Goal: Task Accomplishment & Management: Complete application form

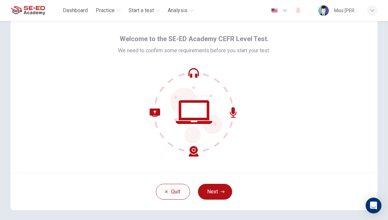
scroll to position [19, 0]
click at [214, 191] on button "Next" at bounding box center [215, 192] width 34 height 16
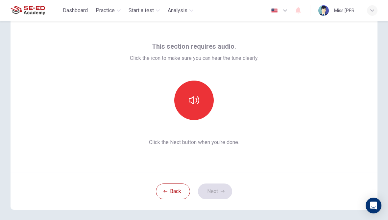
click at [193, 100] on icon "button" at bounding box center [194, 100] width 11 height 11
click at [184, 104] on button "button" at bounding box center [193, 100] width 39 height 39
click at [185, 94] on button "button" at bounding box center [193, 100] width 39 height 39
click at [217, 192] on button "Next" at bounding box center [215, 192] width 34 height 16
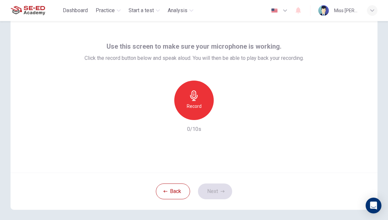
click at [189, 108] on h6 "Record" at bounding box center [194, 106] width 15 height 8
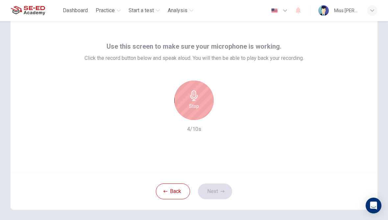
scroll to position [0, 0]
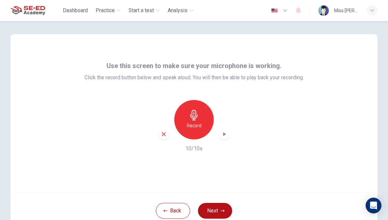
click at [212, 209] on button "Next" at bounding box center [215, 211] width 34 height 16
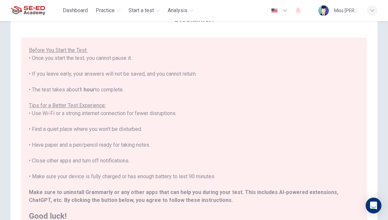
scroll to position [62, 0]
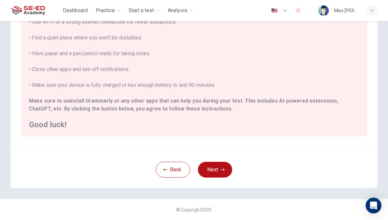
click at [216, 169] on button "Next" at bounding box center [215, 170] width 34 height 16
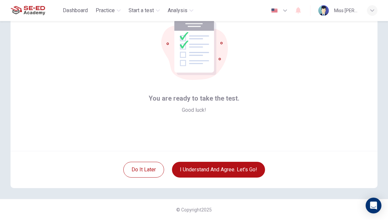
scroll to position [41, 0]
click at [198, 168] on button "I understand and agree. Let’s go!" at bounding box center [218, 170] width 93 height 16
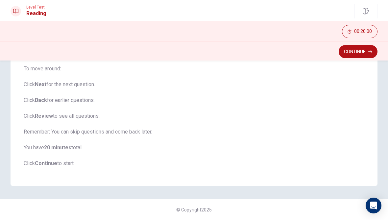
scroll to position [98, 0]
click at [359, 55] on button "Continue" at bounding box center [358, 51] width 39 height 13
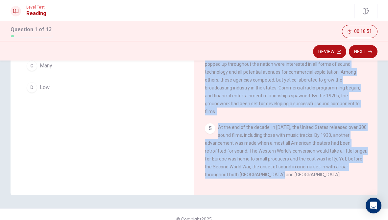
scroll to position [111, 0]
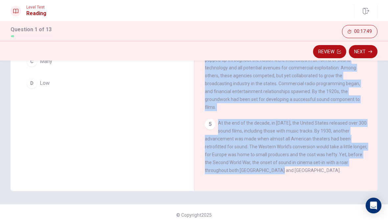
click at [49, 109] on div "Question 1 The word abundance in the paragraph is closest in meaning to: A Main…" at bounding box center [103, 76] width 184 height 229
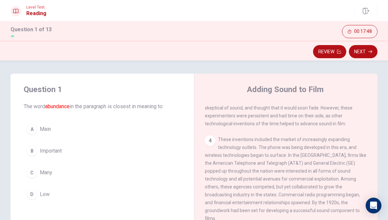
scroll to position [0, 0]
click at [24, 105] on span "The word abundance in the paragraph is closest in meaning to:" at bounding box center [102, 106] width 157 height 8
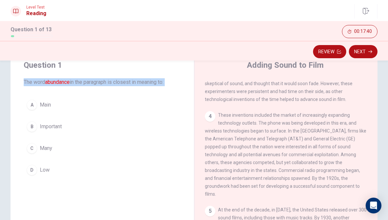
scroll to position [25, 0]
click at [50, 97] on button "A Main" at bounding box center [102, 104] width 157 height 16
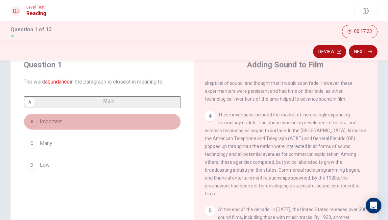
click at [36, 123] on button "B Important" at bounding box center [102, 122] width 157 height 16
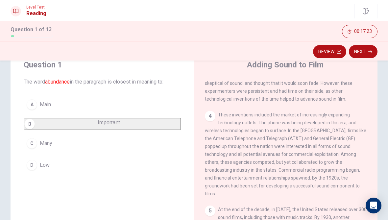
click at [36, 149] on div "C" at bounding box center [32, 143] width 11 height 11
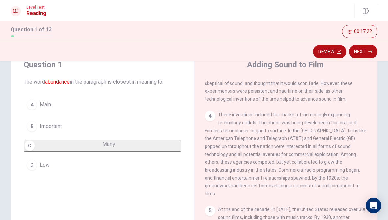
click at [33, 170] on div "D" at bounding box center [32, 165] width 11 height 11
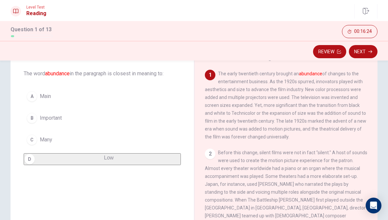
scroll to position [0, 0]
click at [215, 74] on div "1" at bounding box center [210, 75] width 11 height 11
click at [36, 140] on div "C" at bounding box center [32, 140] width 11 height 11
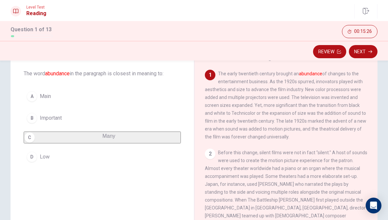
scroll to position [48, 0]
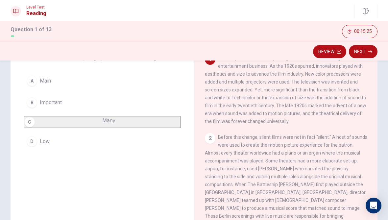
click at [370, 53] on icon "button" at bounding box center [371, 52] width 4 height 4
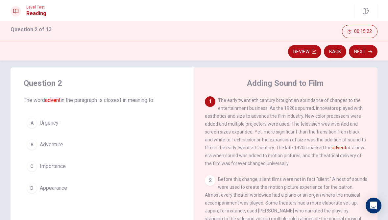
scroll to position [12, 0]
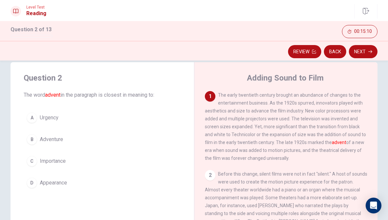
click at [324, 55] on button "Back" at bounding box center [335, 51] width 22 height 13
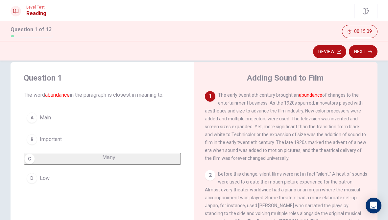
click at [34, 143] on div "B" at bounding box center [32, 139] width 11 height 11
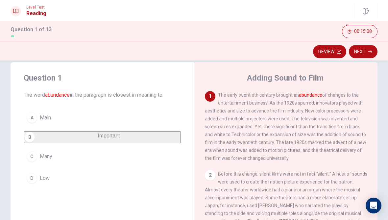
click at [372, 51] on icon "button" at bounding box center [371, 51] width 4 height 3
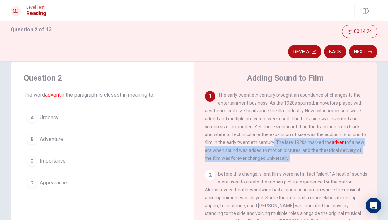
click at [32, 184] on div "D" at bounding box center [32, 183] width 11 height 11
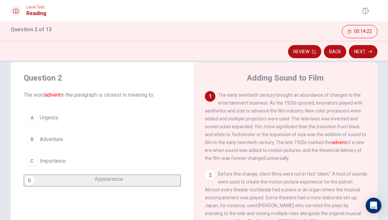
click at [368, 51] on button "Next" at bounding box center [363, 51] width 29 height 13
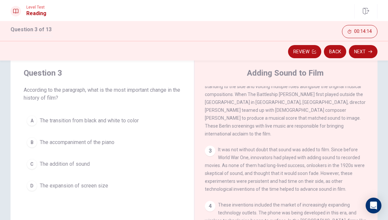
scroll to position [123, 0]
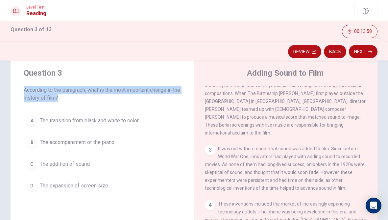
click at [209, 93] on div "2 Before this change, silent films were not in fact "silent." A host of sounds …" at bounding box center [286, 89] width 163 height 95
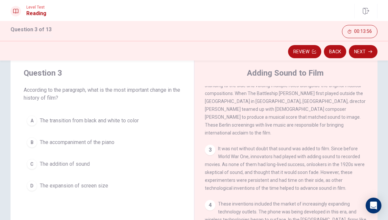
click at [209, 89] on span "Before this change, silent films were not in fact "silent." A host of sounds we…" at bounding box center [286, 89] width 163 height 92
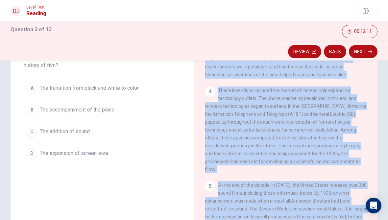
scroll to position [48, 0]
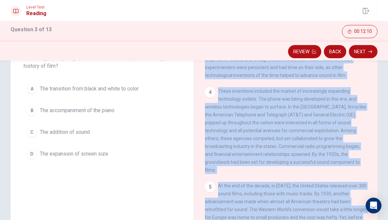
click at [36, 134] on div "C" at bounding box center [32, 132] width 11 height 11
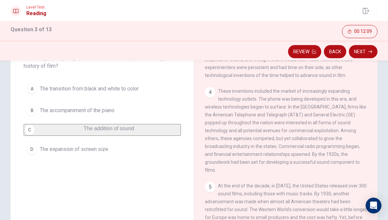
click at [370, 53] on icon "button" at bounding box center [371, 52] width 4 height 4
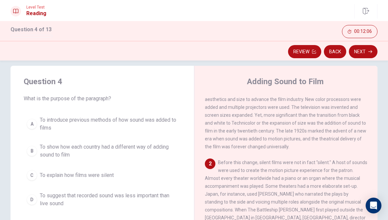
scroll to position [20, 0]
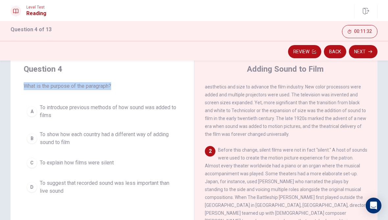
click at [36, 167] on button "C To explain how films were silent" at bounding box center [102, 163] width 157 height 16
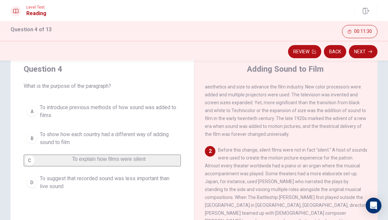
click at [372, 53] on icon "button" at bounding box center [371, 52] width 4 height 4
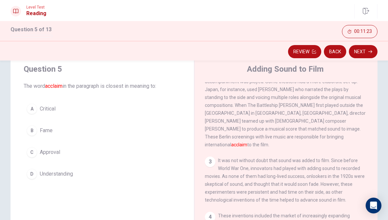
scroll to position [107, 0]
click at [233, 163] on div "3 It was not without doubt that sound was added to film. Since before World War…" at bounding box center [286, 180] width 163 height 47
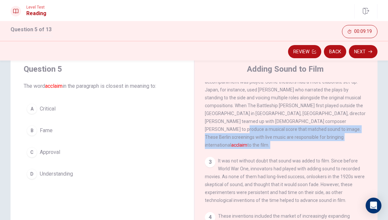
click at [33, 152] on div "C" at bounding box center [32, 152] width 11 height 11
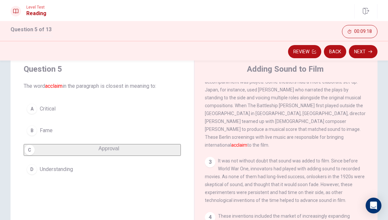
click at [374, 53] on button "Next" at bounding box center [363, 51] width 29 height 13
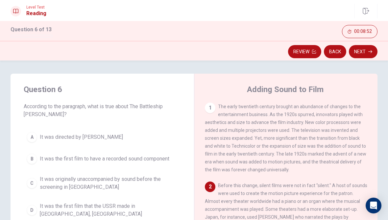
scroll to position [0, 0]
click at [215, 108] on div "1" at bounding box center [210, 108] width 11 height 11
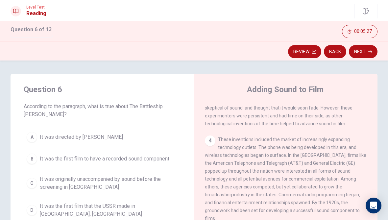
click at [28, 186] on div "C" at bounding box center [32, 183] width 11 height 11
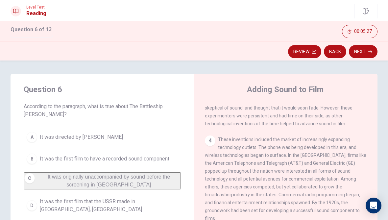
click at [373, 51] on button "Next" at bounding box center [363, 51] width 29 height 13
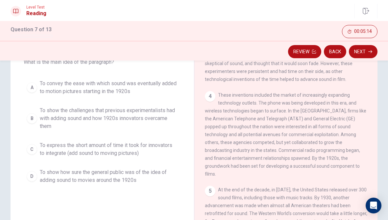
scroll to position [46, 0]
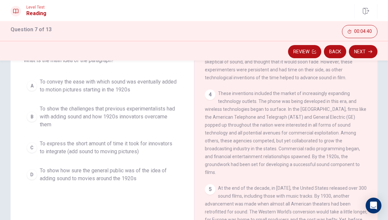
click at [32, 116] on div "B" at bounding box center [32, 117] width 11 height 11
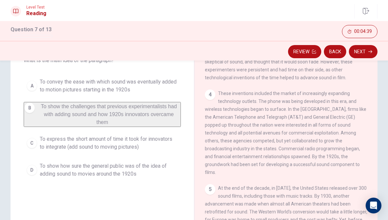
click at [362, 53] on button "Next" at bounding box center [363, 51] width 29 height 13
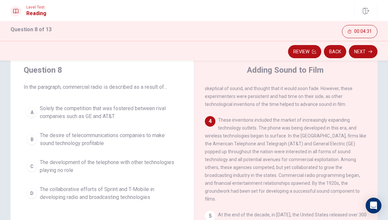
scroll to position [22, 0]
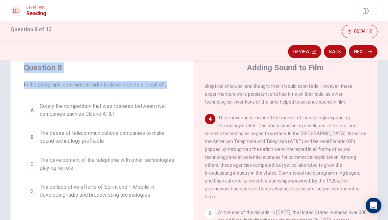
click at [12, 94] on div "Question 8 In the paragraph, commercial radio is described as a result of... A …" at bounding box center [103, 132] width 184 height 161
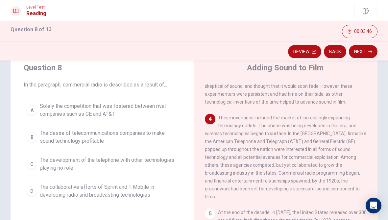
click at [35, 194] on div "D" at bounding box center [32, 191] width 11 height 11
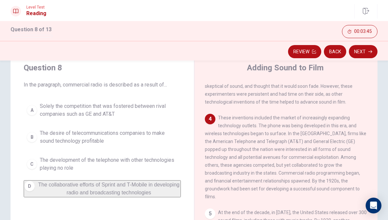
click at [384, 52] on div "Review Back Next" at bounding box center [194, 51] width 388 height 13
click at [369, 48] on button "Next" at bounding box center [363, 51] width 29 height 13
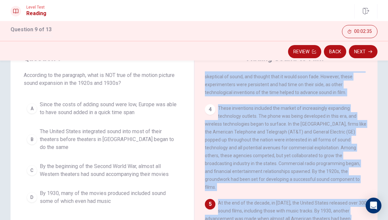
scroll to position [36, 0]
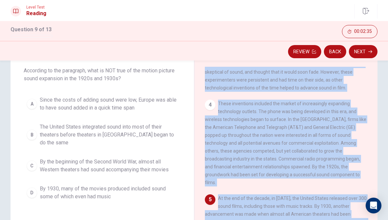
click at [34, 132] on div "B" at bounding box center [32, 135] width 11 height 11
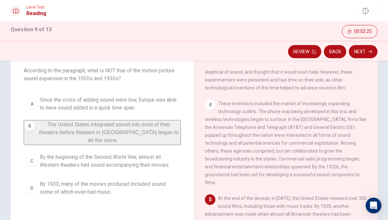
click at [46, 106] on span "Since the costs of adding sound were low, Europe was able to have sound added i…" at bounding box center [109, 104] width 138 height 16
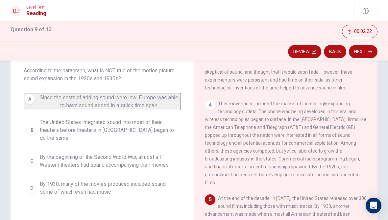
click at [354, 51] on button "Next" at bounding box center [363, 51] width 29 height 13
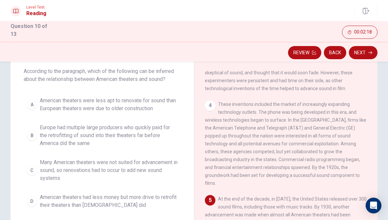
scroll to position [37, 0]
click at [33, 173] on div "C" at bounding box center [32, 170] width 11 height 11
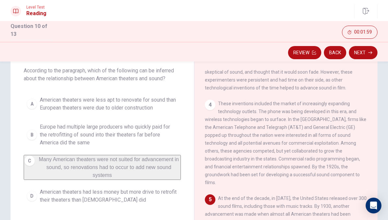
click at [370, 52] on icon "button" at bounding box center [371, 53] width 4 height 4
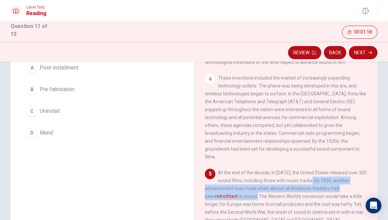
scroll to position [59, 0]
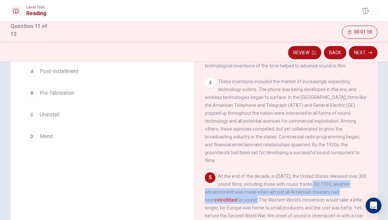
click at [32, 88] on div "B" at bounding box center [32, 93] width 11 height 11
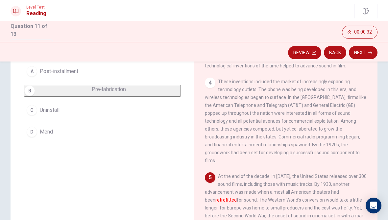
click at [366, 50] on button "Next" at bounding box center [363, 52] width 29 height 13
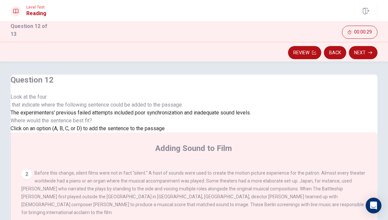
scroll to position [0, 0]
click at [67, 101] on div at bounding box center [131, 101] width 241 height 0
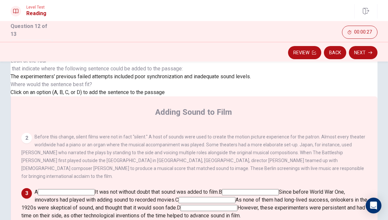
scroll to position [37, 0]
click at [95, 189] on input at bounding box center [66, 192] width 57 height 6
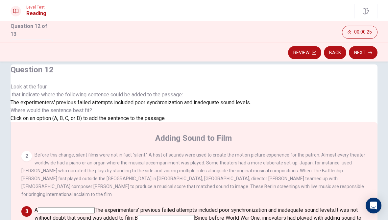
scroll to position [10, 0]
click at [28, 98] on span "Look at the four that indicate where the following sentence could be added to t…" at bounding box center [131, 91] width 241 height 16
click at [93, 99] on span "Look at the four that indicate where the following sentence could be added to t…" at bounding box center [131, 91] width 241 height 16
click at [37, 99] on span "Look at the four that indicate where the following sentence could be added to t…" at bounding box center [131, 91] width 241 height 16
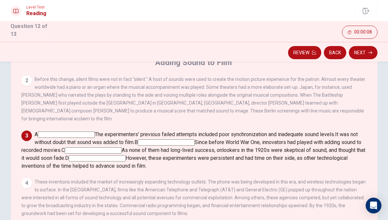
scroll to position [80, 0]
click at [233, 131] on div "A The experimenters' previous failed attempts included poor synchronization and…" at bounding box center [194, 150] width 346 height 39
click at [195, 142] on input at bounding box center [166, 143] width 57 height 6
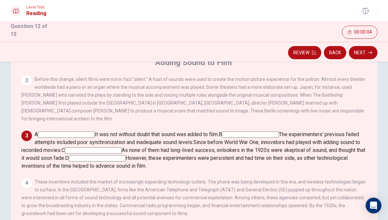
click at [219, 131] on span "It was not without doubt that sound was added to film." at bounding box center [157, 134] width 124 height 6
click at [126, 162] on input at bounding box center [97, 158] width 57 height 6
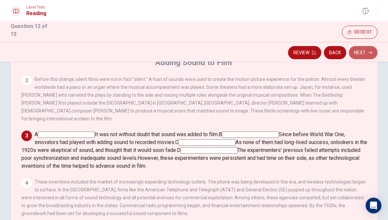
scroll to position [159, 0]
click at [367, 50] on button "Next" at bounding box center [363, 52] width 29 height 13
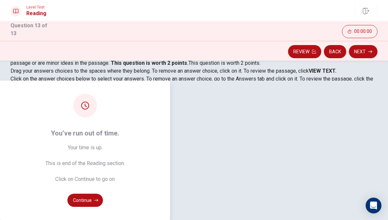
click at [103, 194] on button "Continue" at bounding box center [85, 200] width 36 height 13
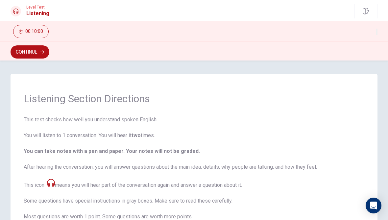
scroll to position [0, 0]
click at [22, 54] on button "Continue" at bounding box center [30, 51] width 39 height 13
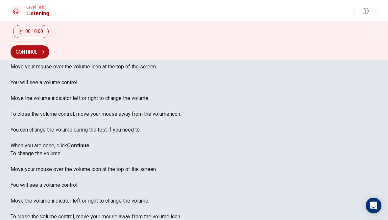
scroll to position [36, 0]
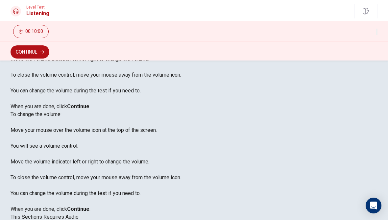
scroll to position [73, 0]
click at [22, 54] on button "Continue" at bounding box center [30, 51] width 39 height 13
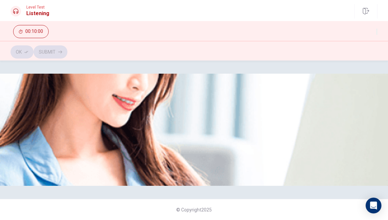
click at [109, 90] on div at bounding box center [194, 90] width 367 height 0
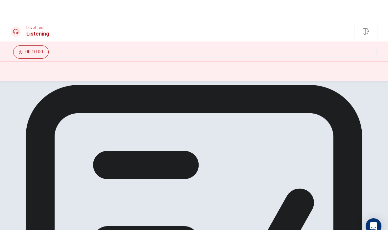
scroll to position [9, 0]
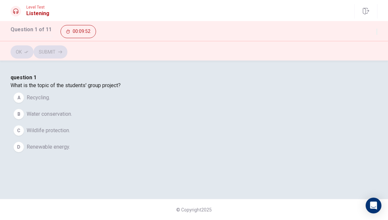
scroll to position [24, 0]
click at [377, 29] on button "button" at bounding box center [376, 32] width 1 height 6
click at [24, 83] on div "question 1 What is the topic of the students' group project? A Recycling. B Wat…" at bounding box center [194, 115] width 367 height 82
click at [377, 22] on div "Question 1 of 11 00:09:49" at bounding box center [194, 31] width 388 height 20
click at [376, 28] on div at bounding box center [376, 32] width 1 height 8
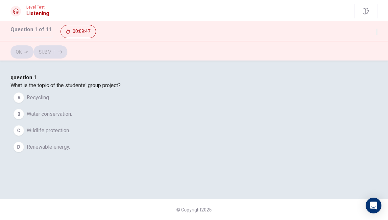
click at [376, 29] on button "button" at bounding box center [376, 32] width 1 height 6
click at [176, 155] on div "question 1 What is the topic of the students' group project? A Recycling. B Wat…" at bounding box center [194, 115] width 367 height 82
click at [111, 122] on button "B Water conservation." at bounding box center [194, 114] width 367 height 16
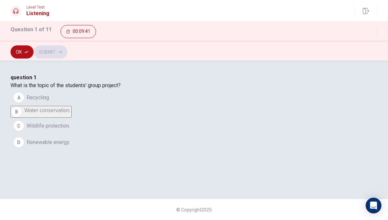
click at [110, 151] on button "D Renewable energy." at bounding box center [194, 142] width 367 height 16
click at [115, 139] on button "C Wildlife protection." at bounding box center [194, 130] width 367 height 16
click at [116, 122] on button "B Water conservation." at bounding box center [194, 114] width 367 height 16
click at [50, 102] on span "Recycling." at bounding box center [38, 98] width 23 height 8
click at [23, 52] on button "Ok" at bounding box center [22, 51] width 23 height 13
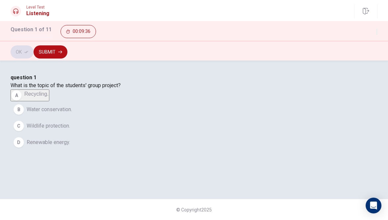
click at [72, 114] on span "Water conservation." at bounding box center [49, 110] width 45 height 8
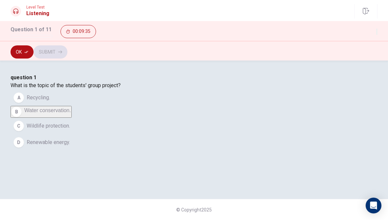
click at [70, 146] on span "Renewable energy." at bounding box center [48, 143] width 43 height 8
click at [50, 102] on span "Recycling." at bounding box center [38, 98] width 23 height 8
click at [72, 114] on span "Water conservation." at bounding box center [49, 110] width 45 height 8
click at [50, 102] on span "Recycling." at bounding box center [38, 98] width 23 height 8
click at [70, 130] on span "Wildlife protection." at bounding box center [48, 126] width 43 height 8
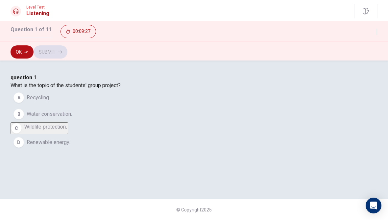
click at [72, 118] on span "Water conservation." at bounding box center [49, 114] width 45 height 8
click at [149, 151] on button "D Renewable energy." at bounding box center [194, 142] width 367 height 16
click at [112, 139] on button "C Wildlife protection." at bounding box center [194, 130] width 367 height 16
click at [68, 134] on button "C Wildlife protection." at bounding box center [40, 128] width 58 height 12
click at [72, 118] on span "Water conservation." at bounding box center [49, 114] width 45 height 8
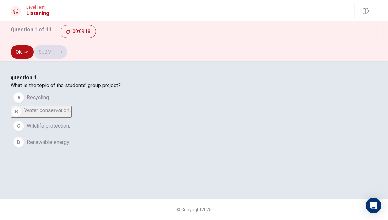
click at [18, 52] on button "Ok" at bounding box center [22, 51] width 23 height 13
click at [67, 50] on button "Submit" at bounding box center [51, 51] width 34 height 13
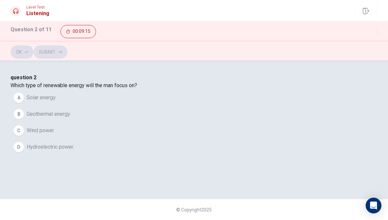
click at [108, 106] on button "A Solar energy." at bounding box center [194, 98] width 367 height 16
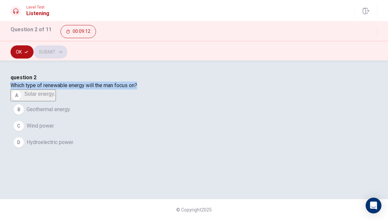
click at [55, 97] on span "Solar energy." at bounding box center [39, 94] width 31 height 6
click at [338, 35] on div "00:09:03" at bounding box center [218, 31] width 320 height 13
click at [74, 131] on div "question 2 Which type of renewable energy will the man focus on? A Solar energy…" at bounding box center [194, 112] width 367 height 77
click at [112, 118] on button "B Geothermal energy." at bounding box center [194, 109] width 367 height 16
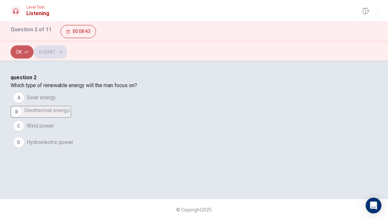
click at [17, 57] on button "Ok" at bounding box center [22, 51] width 23 height 13
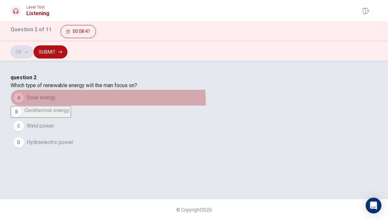
click at [116, 106] on button "A Solar energy." at bounding box center [194, 98] width 367 height 16
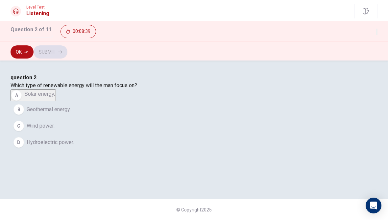
click at [24, 131] on div "C" at bounding box center [18, 126] width 11 height 11
click at [24, 148] on div "D" at bounding box center [18, 142] width 11 height 11
click at [26, 55] on button "Ok" at bounding box center [22, 51] width 23 height 13
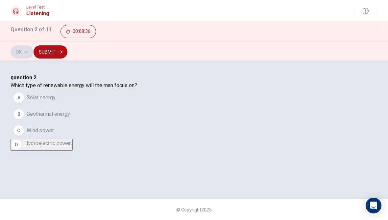
click at [67, 55] on button "Submit" at bounding box center [51, 51] width 34 height 13
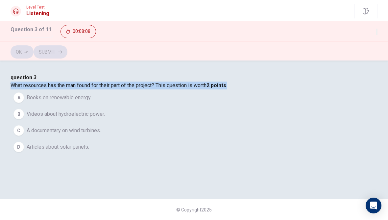
click at [101, 135] on span "A documentary on wind turbines." at bounding box center [64, 131] width 74 height 8
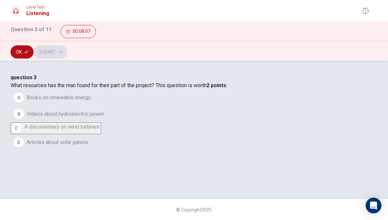
click at [21, 52] on button "Ok" at bounding box center [22, 51] width 23 height 13
click at [67, 51] on button "Submit" at bounding box center [51, 51] width 34 height 13
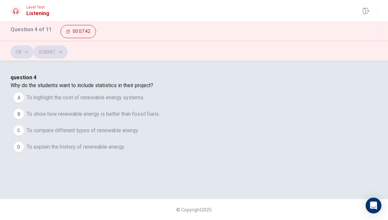
click at [24, 136] on div "C" at bounding box center [18, 130] width 11 height 11
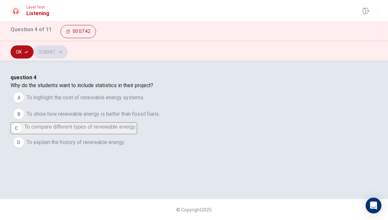
click at [361, 53] on div "Ok Submit" at bounding box center [194, 51] width 367 height 13
click at [18, 49] on button "Ok" at bounding box center [22, 51] width 23 height 13
click at [67, 52] on button "Submit" at bounding box center [51, 51] width 34 height 13
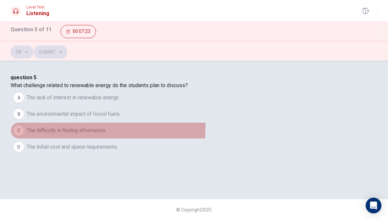
click at [24, 136] on div "C" at bounding box center [18, 130] width 11 height 11
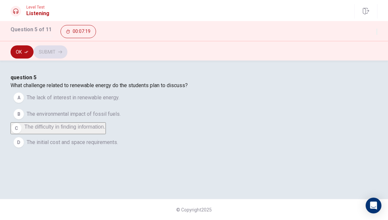
click at [100, 151] on button "D The initial cost and space requirements." at bounding box center [194, 142] width 367 height 16
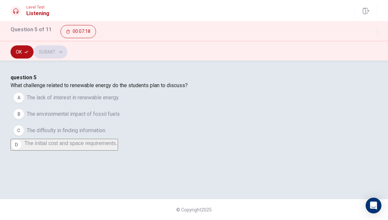
click at [17, 53] on button "Ok" at bounding box center [22, 51] width 23 height 13
click at [67, 51] on button "Submit" at bounding box center [51, 51] width 34 height 13
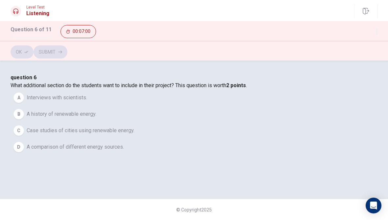
click at [24, 152] on div "D" at bounding box center [18, 147] width 11 height 11
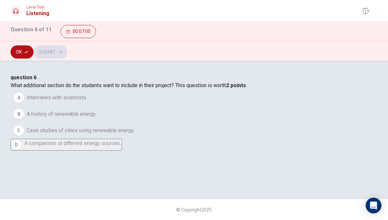
click at [24, 53] on icon "button" at bounding box center [26, 52] width 4 height 4
click at [67, 50] on button "Submit" at bounding box center [51, 51] width 34 height 13
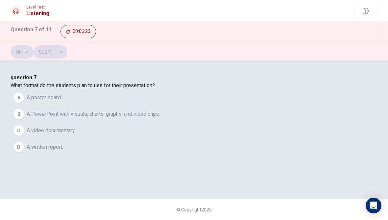
click at [24, 119] on div "B" at bounding box center [18, 114] width 11 height 11
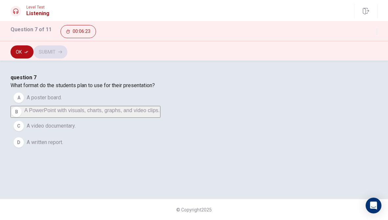
click at [23, 53] on button "Ok" at bounding box center [22, 51] width 23 height 13
click at [67, 48] on button "Submit" at bounding box center [51, 51] width 34 height 13
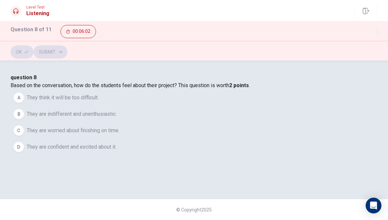
click at [106, 155] on button "D They are confident and excited about it." at bounding box center [194, 147] width 367 height 16
click at [16, 54] on button "Ok" at bounding box center [22, 51] width 23 height 13
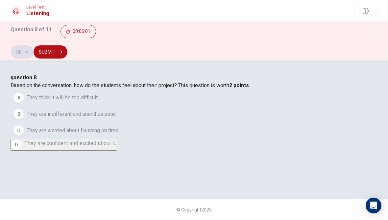
click at [67, 51] on button "Submit" at bounding box center [51, 51] width 34 height 13
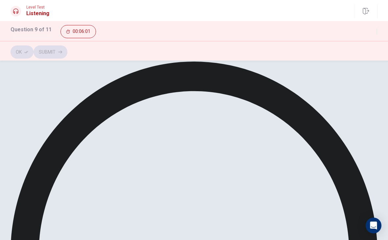
scroll to position [28, 0]
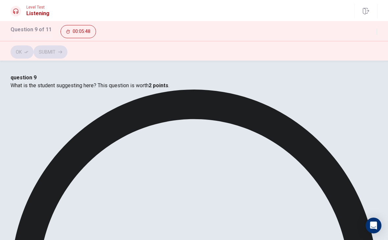
scroll to position [0, 0]
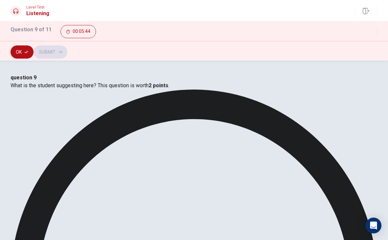
click at [20, 53] on button "Ok" at bounding box center [22, 51] width 23 height 13
click at [67, 53] on button "Submit" at bounding box center [51, 51] width 34 height 13
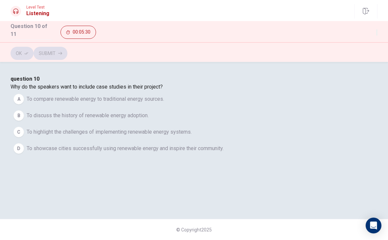
click at [24, 121] on div "B" at bounding box center [18, 115] width 11 height 11
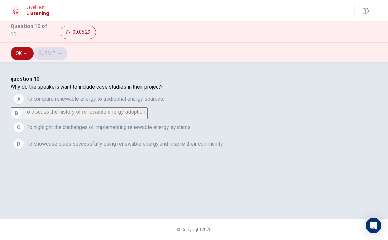
click at [25, 57] on button "Ok" at bounding box center [22, 53] width 23 height 13
click at [67, 50] on button "Submit" at bounding box center [51, 53] width 34 height 13
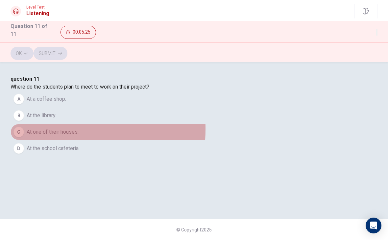
click at [112, 140] on button "C At one of their houses." at bounding box center [194, 132] width 367 height 16
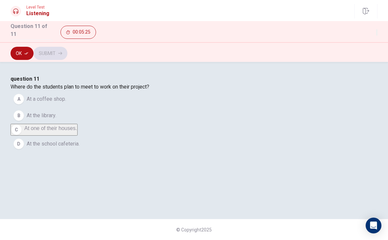
click at [111, 124] on button "B At the library." at bounding box center [194, 115] width 367 height 16
click at [28, 51] on icon "button" at bounding box center [26, 53] width 4 height 4
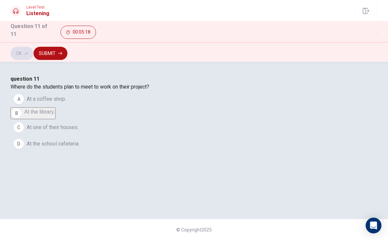
click at [67, 56] on button "Submit" at bounding box center [51, 53] width 34 height 13
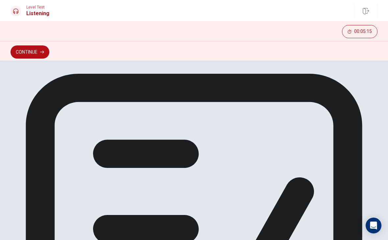
click at [33, 47] on button "Continue" at bounding box center [30, 51] width 39 height 13
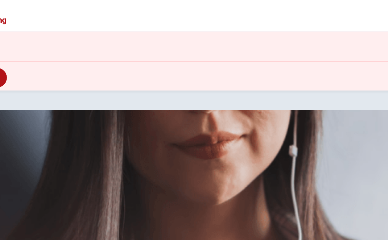
scroll to position [85, 0]
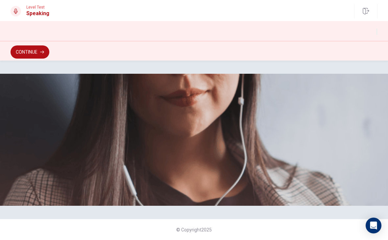
click at [23, 53] on button "Continue" at bounding box center [30, 51] width 39 height 13
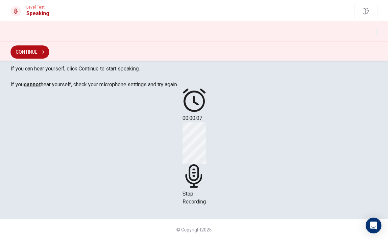
scroll to position [111, 0]
click at [205, 206] on div "Stop Recording" at bounding box center [194, 164] width 23 height 84
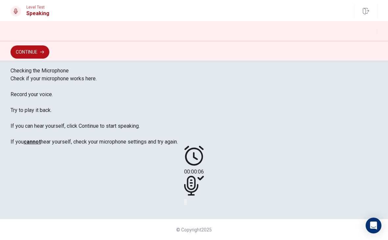
click at [186, 203] on icon "Play Audio" at bounding box center [186, 203] width 0 height 0
click at [190, 195] on icon at bounding box center [191, 186] width 14 height 20
click at [190, 195] on icon at bounding box center [194, 186] width 20 height 20
click at [194, 195] on icon at bounding box center [194, 186] width 20 height 20
click at [190, 195] on icon at bounding box center [194, 186] width 20 height 20
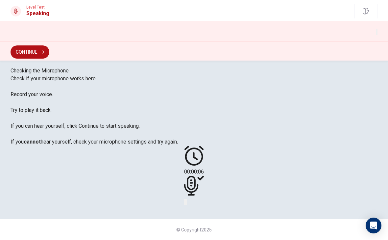
click at [185, 205] on button "Record Again" at bounding box center [184, 202] width 1 height 6
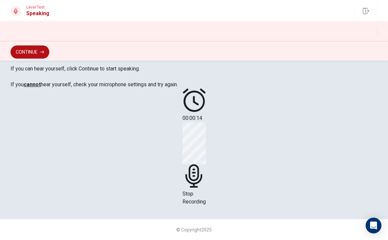
click at [190, 206] on div "Stop Recording" at bounding box center [194, 164] width 23 height 84
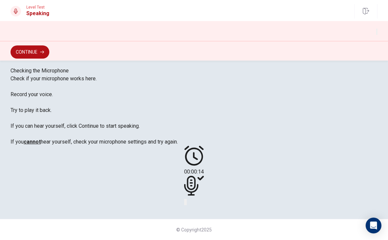
click at [186, 205] on button "Record Again" at bounding box center [184, 202] width 1 height 6
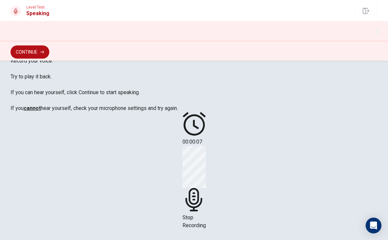
scroll to position [43, 0]
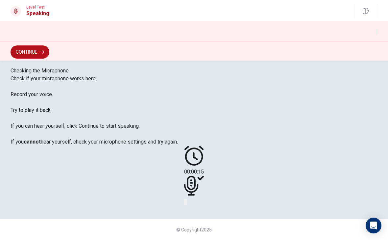
click at [198, 195] on icon at bounding box center [194, 186] width 20 height 20
click at [187, 205] on button "Play Audio" at bounding box center [186, 202] width 1 height 6
click at [24, 51] on button "Continue" at bounding box center [30, 51] width 39 height 13
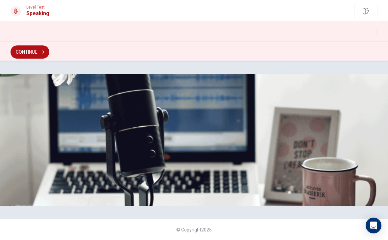
scroll to position [0, 0]
click at [37, 56] on button "Continue" at bounding box center [30, 51] width 39 height 13
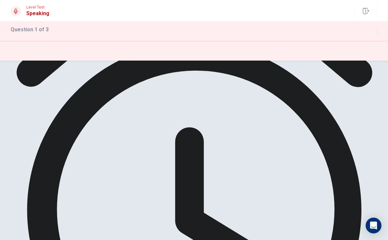
scroll to position [81, 0]
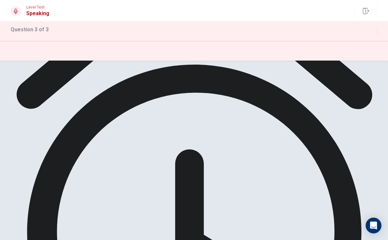
scroll to position [71, 0]
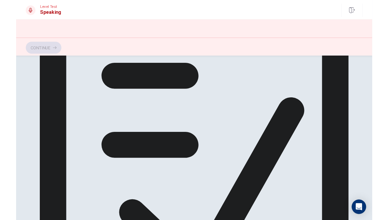
scroll to position [0, 0]
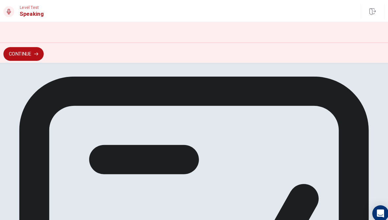
click at [27, 50] on button "Continue" at bounding box center [30, 51] width 39 height 13
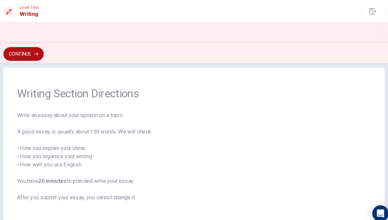
scroll to position [9, 0]
click at [49, 52] on button "Continue" at bounding box center [30, 51] width 39 height 13
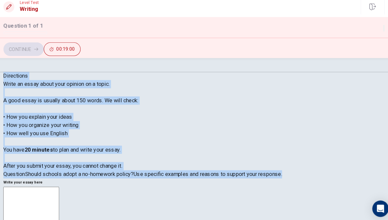
scroll to position [0, 0]
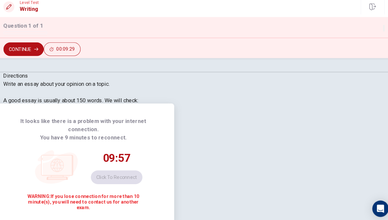
click at [38, 110] on div "It looks like there is a problem with your internet connection. You have 9 minu…" at bounding box center [194, 162] width 388 height 116
click at [144, 169] on button "Click to reconnect" at bounding box center [120, 175] width 50 height 13
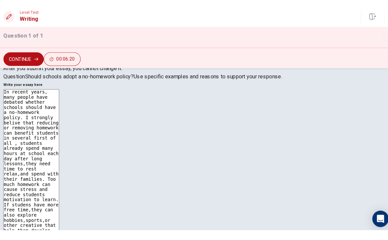
scroll to position [97, 0]
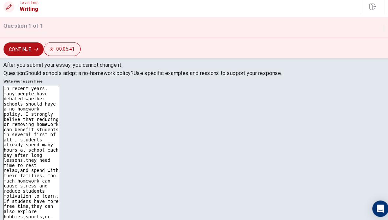
type textarea "In recent years, many people have debated whether schools should have a no-home…"
click at [49, 45] on button "Continue" at bounding box center [30, 51] width 39 height 13
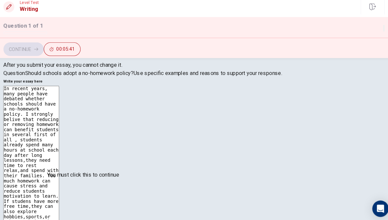
click at [340, 220] on div at bounding box center [194, 220] width 388 height 0
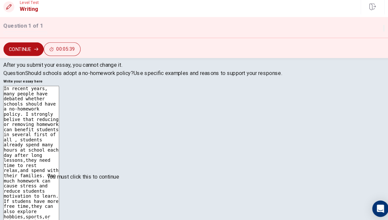
click at [117, 176] on input "You must click this to continue" at bounding box center [194, 110] width 388 height 220
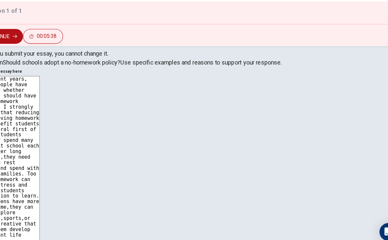
scroll to position [89, 0]
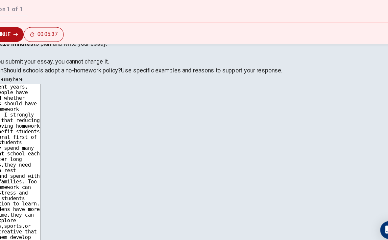
click at [4, 220] on div at bounding box center [194, 240] width 388 height 0
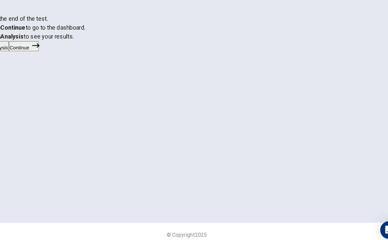
scroll to position [0, 0]
click at [63, 67] on button "Continue" at bounding box center [49, 62] width 27 height 9
